Goal: Information Seeking & Learning: Understand process/instructions

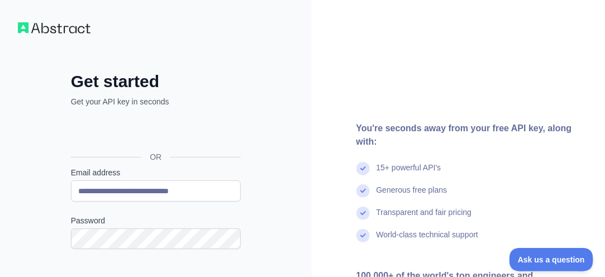
type input "**********"
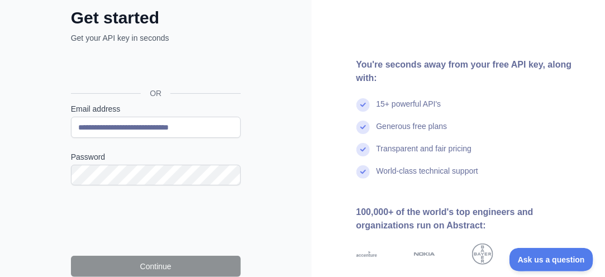
scroll to position [68, 0]
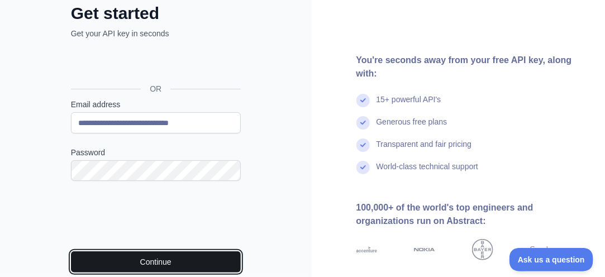
click at [171, 264] on button "Continue" at bounding box center [156, 261] width 170 height 21
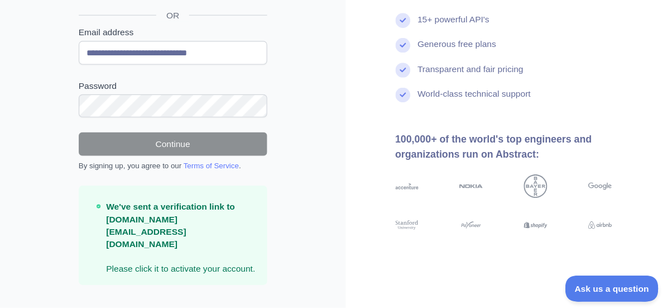
scroll to position [112, 0]
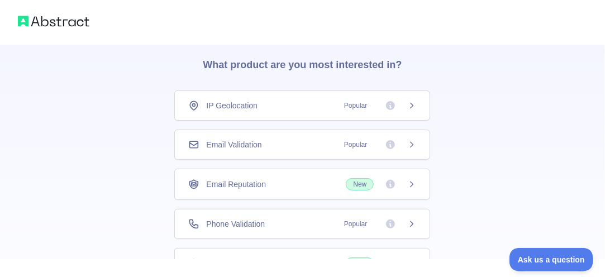
scroll to position [56, 0]
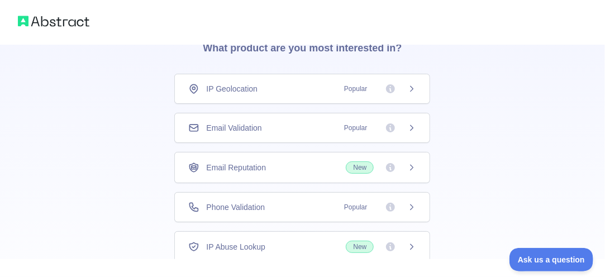
click at [269, 130] on div "Email Validation Popular" at bounding box center [302, 127] width 228 height 11
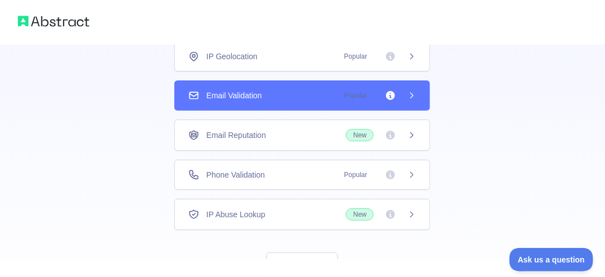
scroll to position [87, 0]
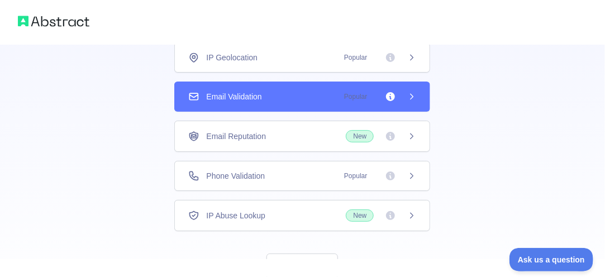
click at [402, 91] on span "Popular" at bounding box center [376, 96] width 79 height 11
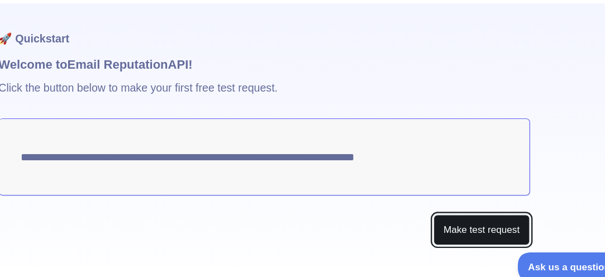
click at [472, 233] on button "Make test request" at bounding box center [480, 229] width 79 height 25
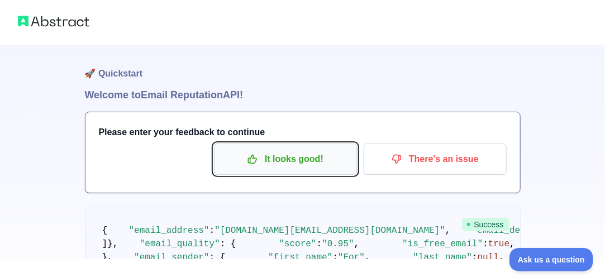
click at [299, 159] on p "It looks good!" at bounding box center [285, 159] width 126 height 19
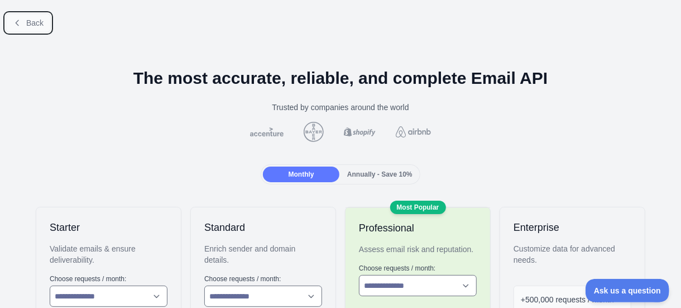
click at [28, 25] on span "Back" at bounding box center [34, 22] width 17 height 9
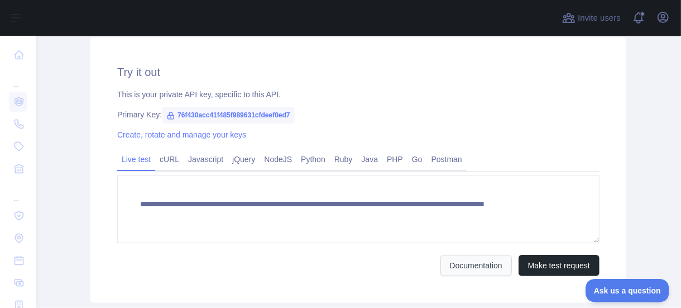
scroll to position [382, 0]
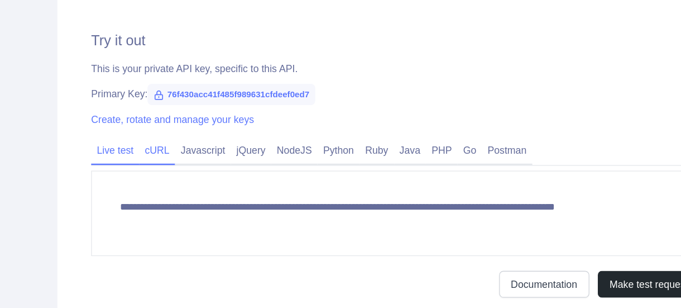
click at [163, 156] on link "cURL" at bounding box center [169, 159] width 28 height 18
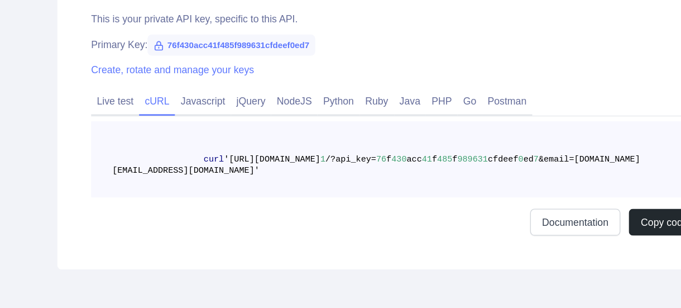
scroll to position [420, 0]
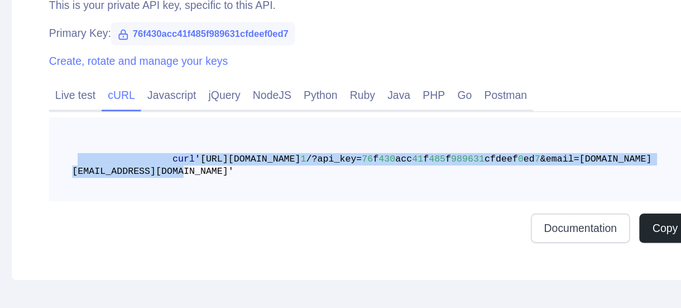
drag, startPoint x: 464, startPoint y: 181, endPoint x: 131, endPoint y: 164, distance: 332.8
click at [131, 164] on pre "curl '[URL][DOMAIN_NAME] 1 /?api_key= 76 f 430 acc 41 f 485 f 989631 cfdeef 0 e…" at bounding box center [358, 167] width 483 height 60
copy span "curl '[URL][DOMAIN_NAME] 1 /?api_key= 76 f 430 acc 41 f 485 f 989631 cfdeef 0 e…"
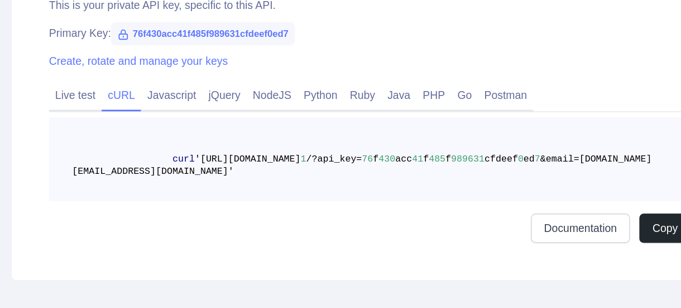
click at [487, 153] on pre "curl '[URL][DOMAIN_NAME] 1 /?api_key= 76 f 430 acc 41 f 485 f 989631 cfdeef 0 e…" at bounding box center [358, 167] width 483 height 60
